Goal: Information Seeking & Learning: Learn about a topic

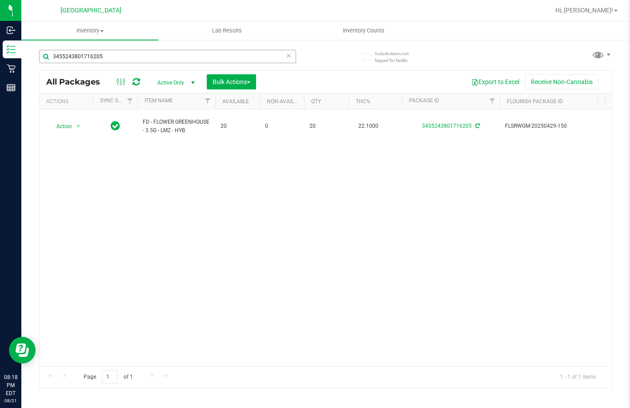
click at [120, 54] on input "3455243801716205" at bounding box center [167, 56] width 257 height 13
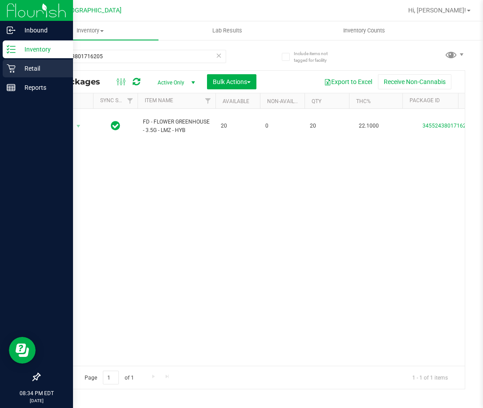
click at [33, 64] on p "Retail" at bounding box center [42, 68] width 53 height 11
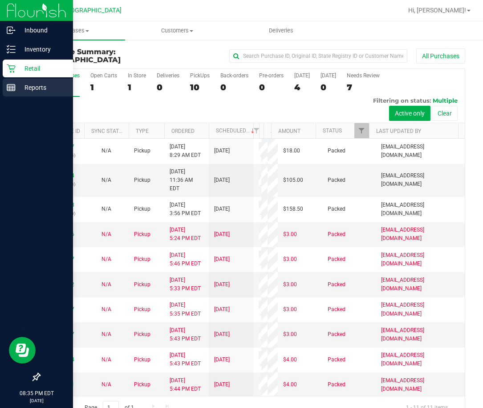
click at [29, 85] on p "Reports" at bounding box center [42, 87] width 53 height 11
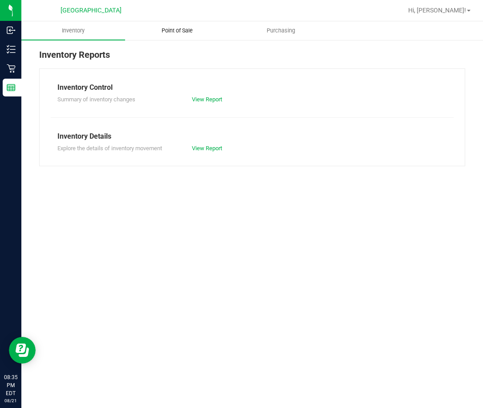
click at [174, 32] on span "Point of Sale" at bounding box center [176, 31] width 55 height 8
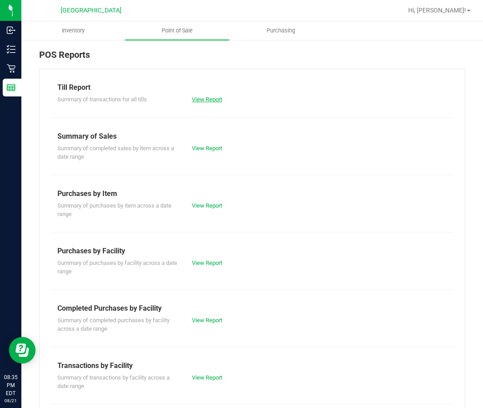
click at [205, 99] on link "View Report" at bounding box center [207, 99] width 30 height 7
